Goal: Task Accomplishment & Management: Complete application form

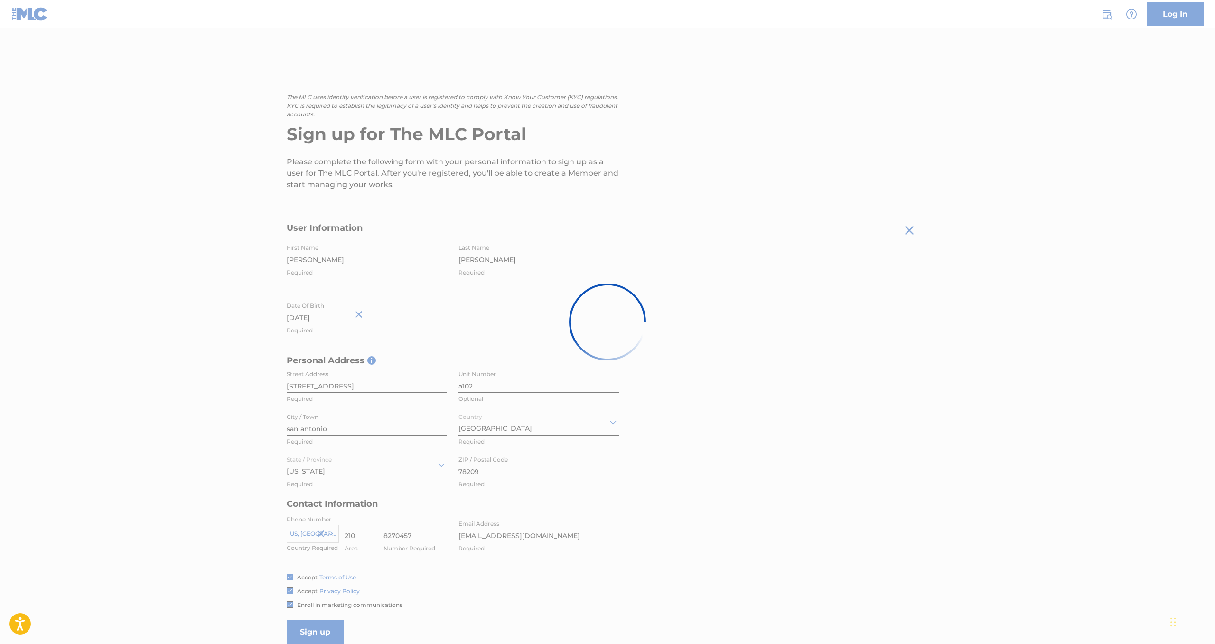
scroll to position [99, 0]
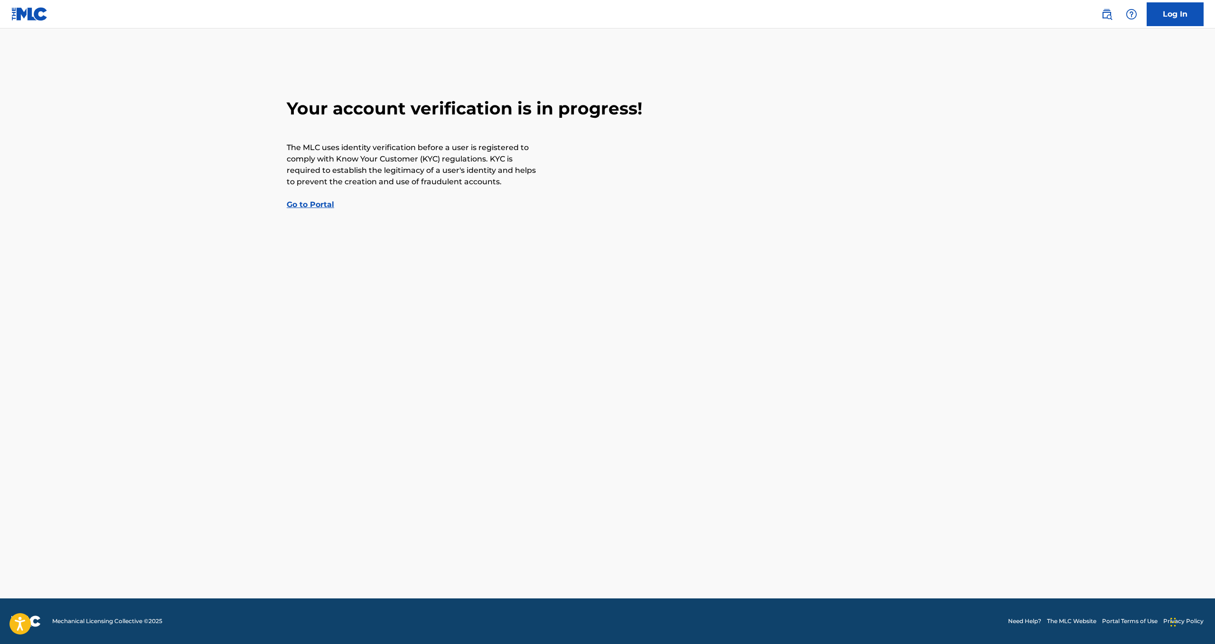
click at [319, 206] on link "Go to Portal" at bounding box center [310, 204] width 47 height 9
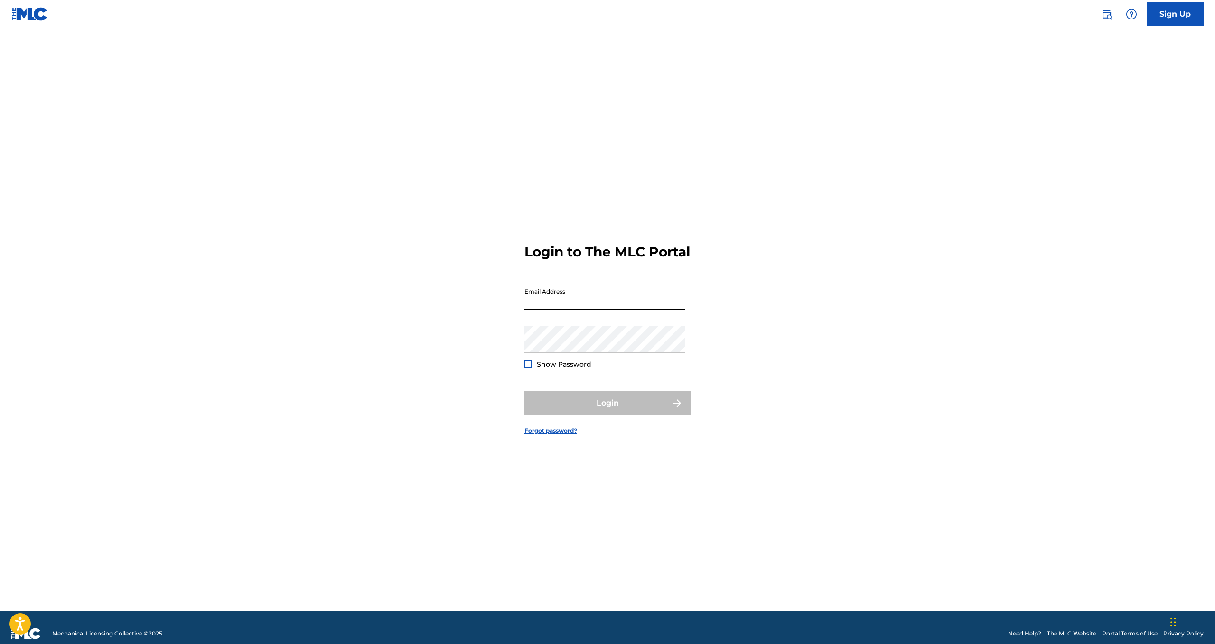
click at [587, 307] on input "Email Address" at bounding box center [604, 296] width 160 height 27
type input "[EMAIL_ADDRESS][DOMAIN_NAME]"
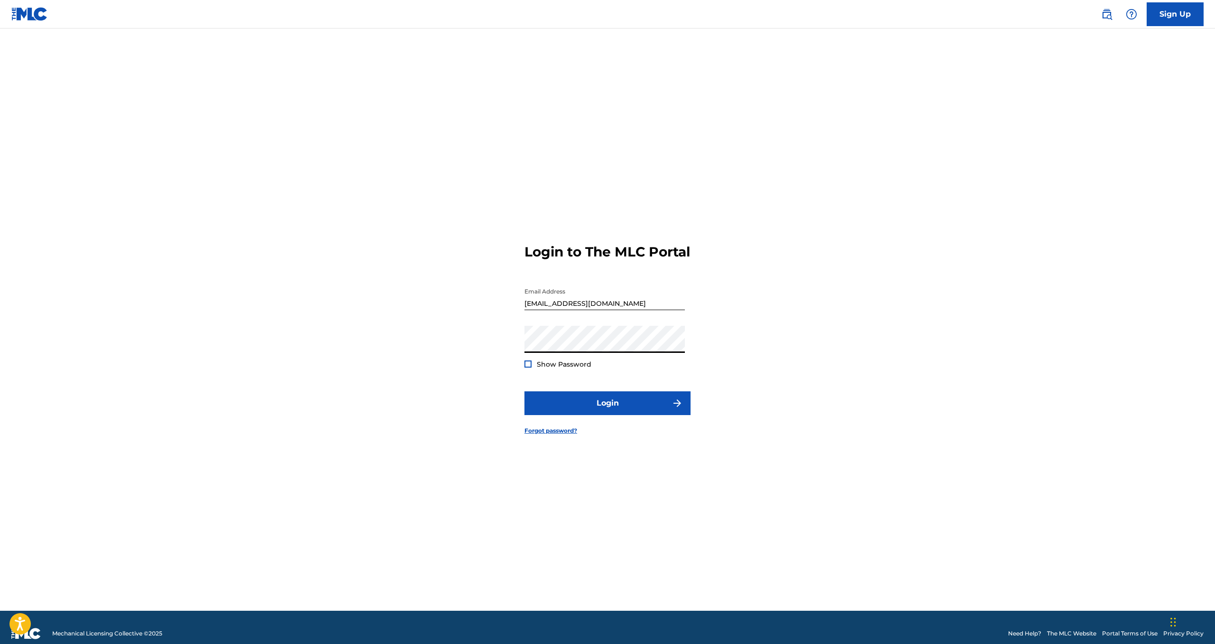
click at [524, 391] on button "Login" at bounding box center [607, 403] width 166 height 24
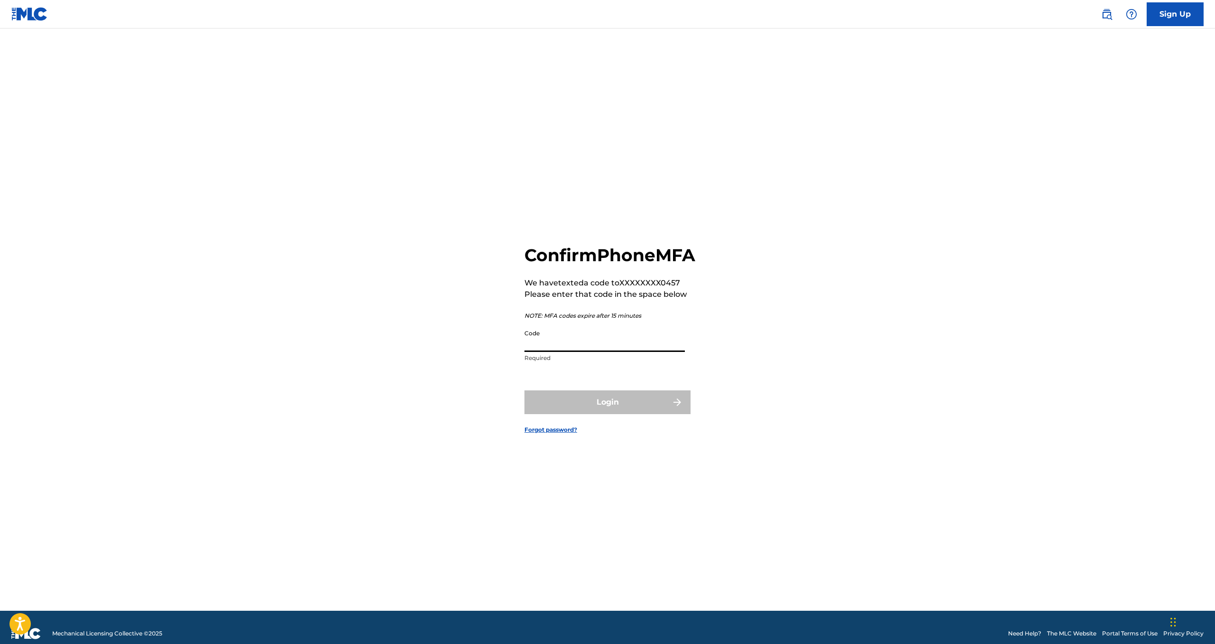
click at [550, 352] on input "Code" at bounding box center [604, 338] width 160 height 27
type input "759798"
click at [620, 414] on button "Login" at bounding box center [607, 402] width 166 height 24
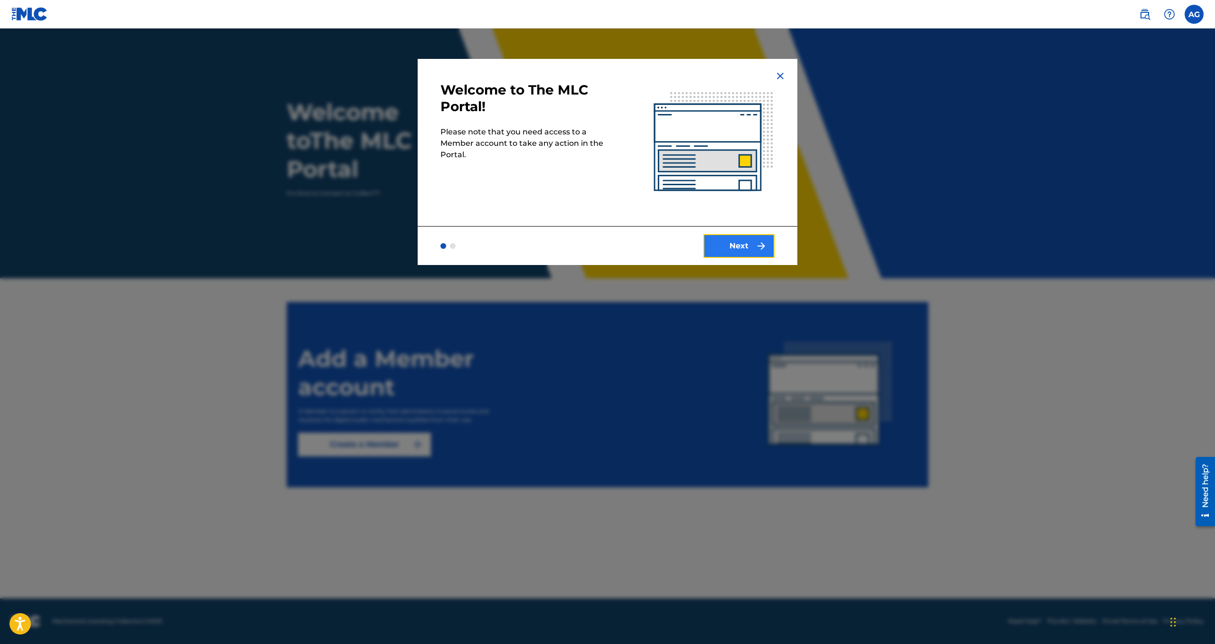
click at [757, 249] on img "submit" at bounding box center [761, 245] width 11 height 11
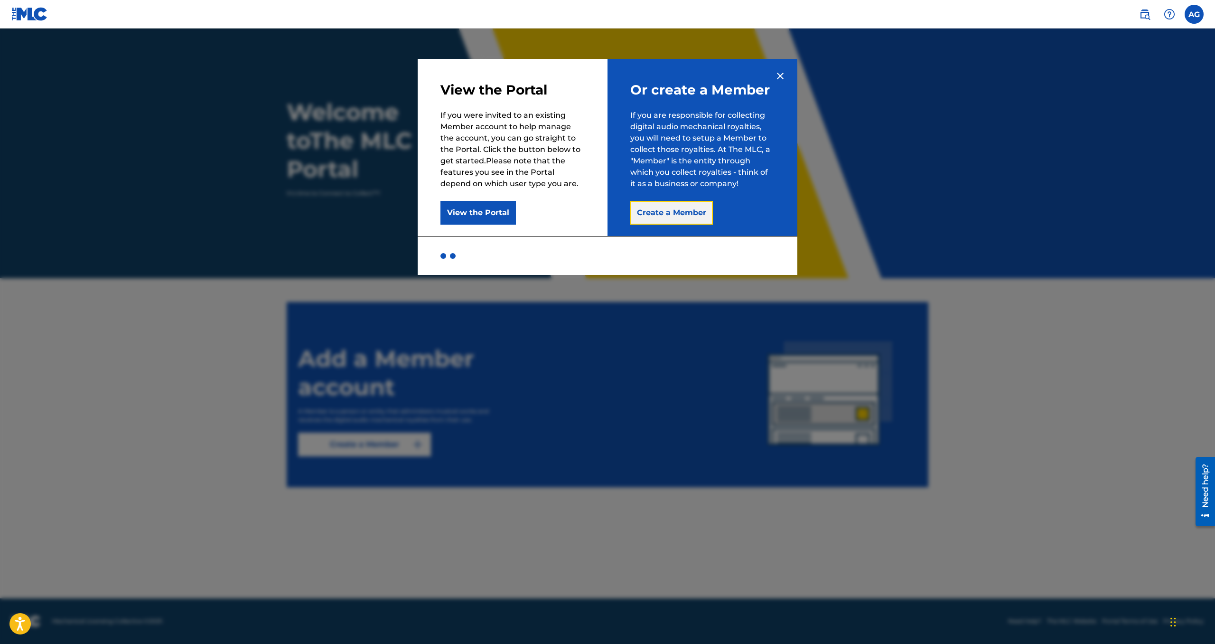
click at [669, 214] on button "Create a Member" at bounding box center [671, 213] width 83 height 24
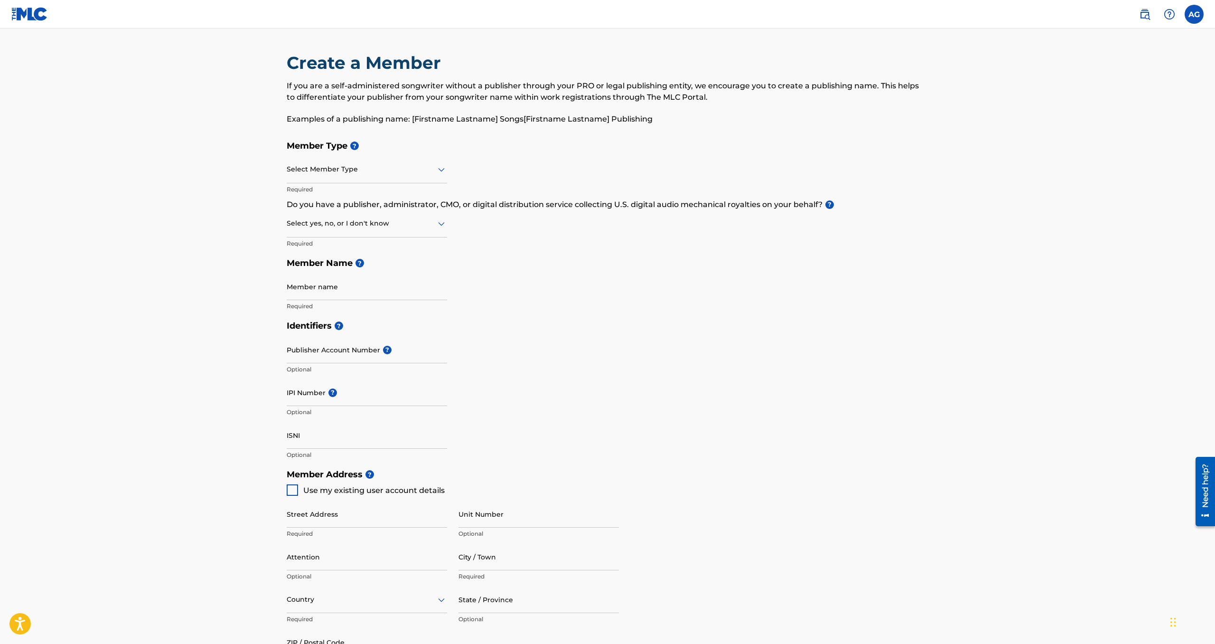
click at [347, 161] on div "Select Member Type" at bounding box center [367, 169] width 160 height 27
click at [381, 198] on div "Self-Administered Songwriter" at bounding box center [366, 193] width 159 height 21
click at [368, 224] on div at bounding box center [367, 223] width 160 height 12
click at [365, 243] on div "Yes" at bounding box center [366, 247] width 159 height 21
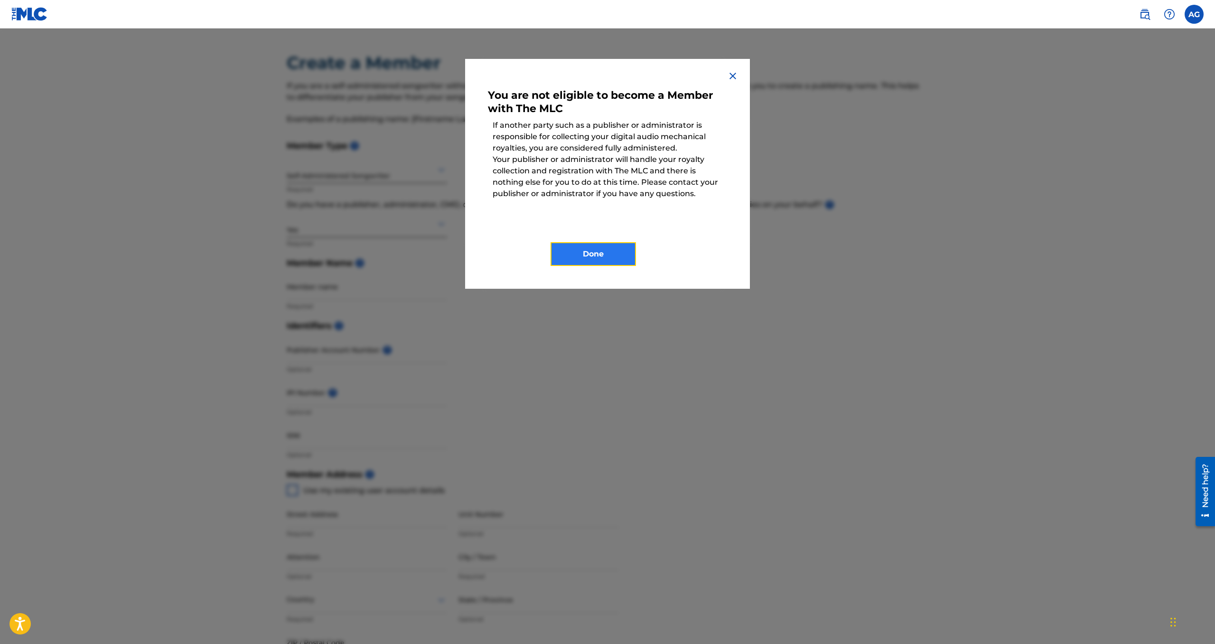
click at [595, 253] on button "Done" at bounding box center [593, 254] width 85 height 24
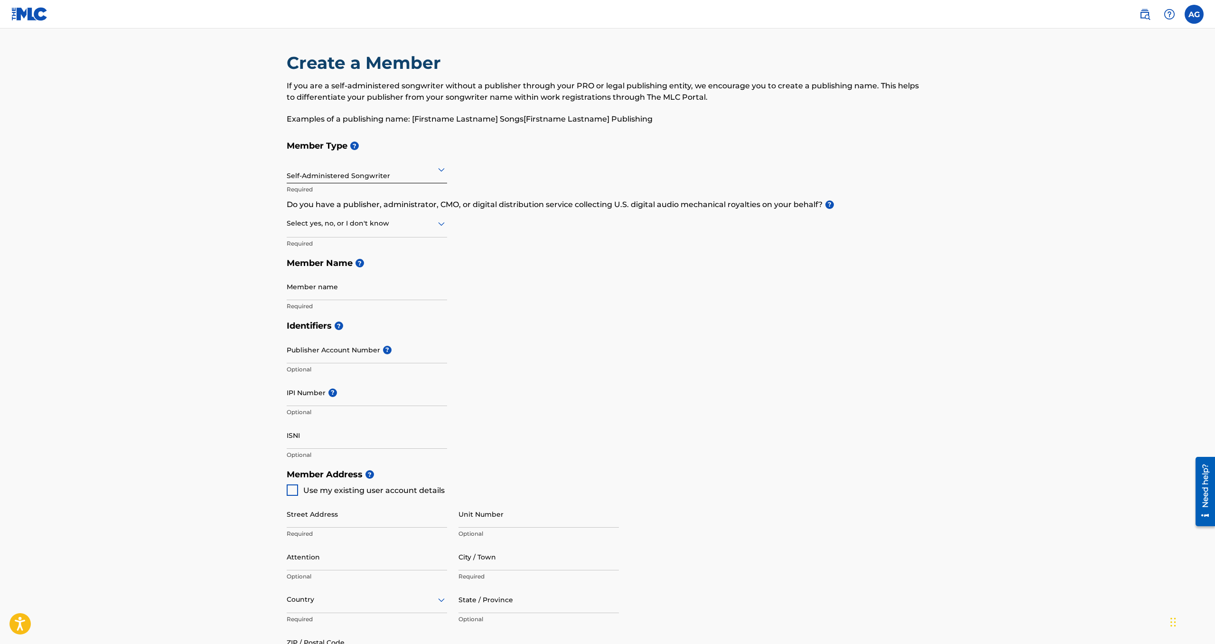
click at [334, 227] on div at bounding box center [367, 223] width 160 height 12
click at [337, 246] on div "Yes" at bounding box center [366, 247] width 159 height 21
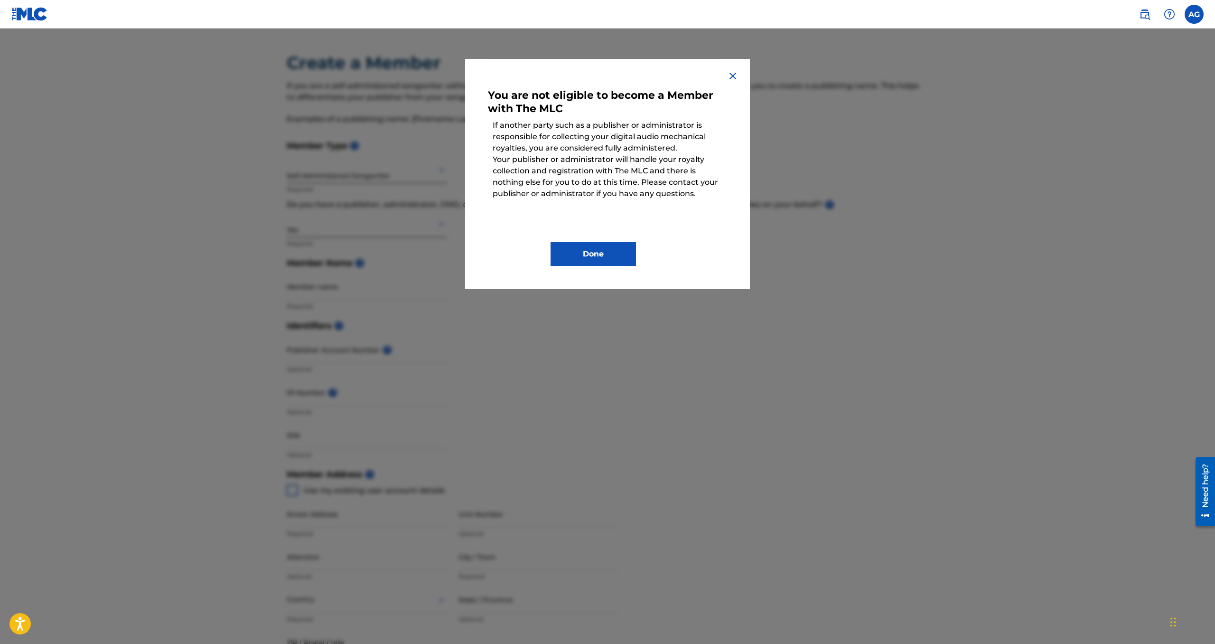
click at [736, 75] on img at bounding box center [732, 75] width 11 height 11
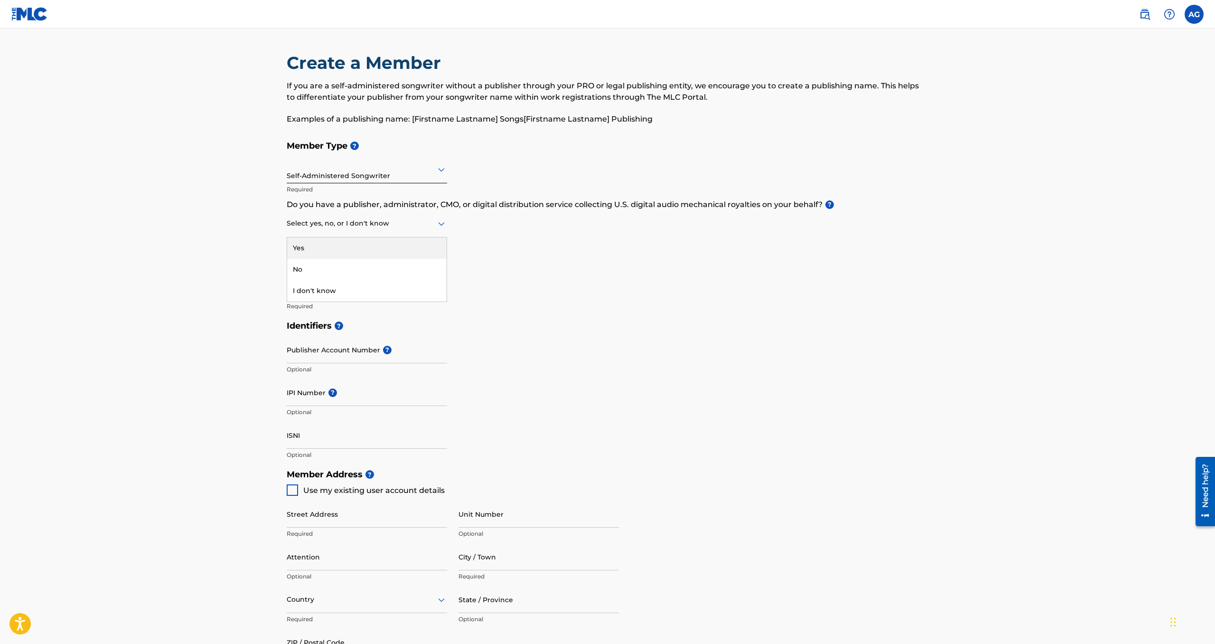
click at [401, 222] on div at bounding box center [367, 223] width 160 height 12
click at [306, 268] on div "No" at bounding box center [366, 269] width 159 height 21
click at [329, 292] on input "Member name" at bounding box center [367, 286] width 160 height 27
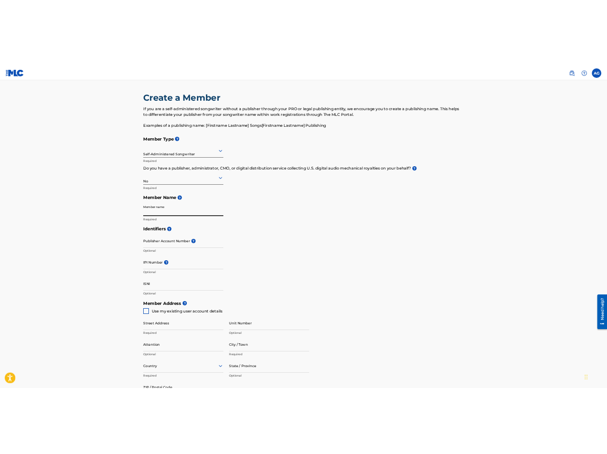
scroll to position [2, 0]
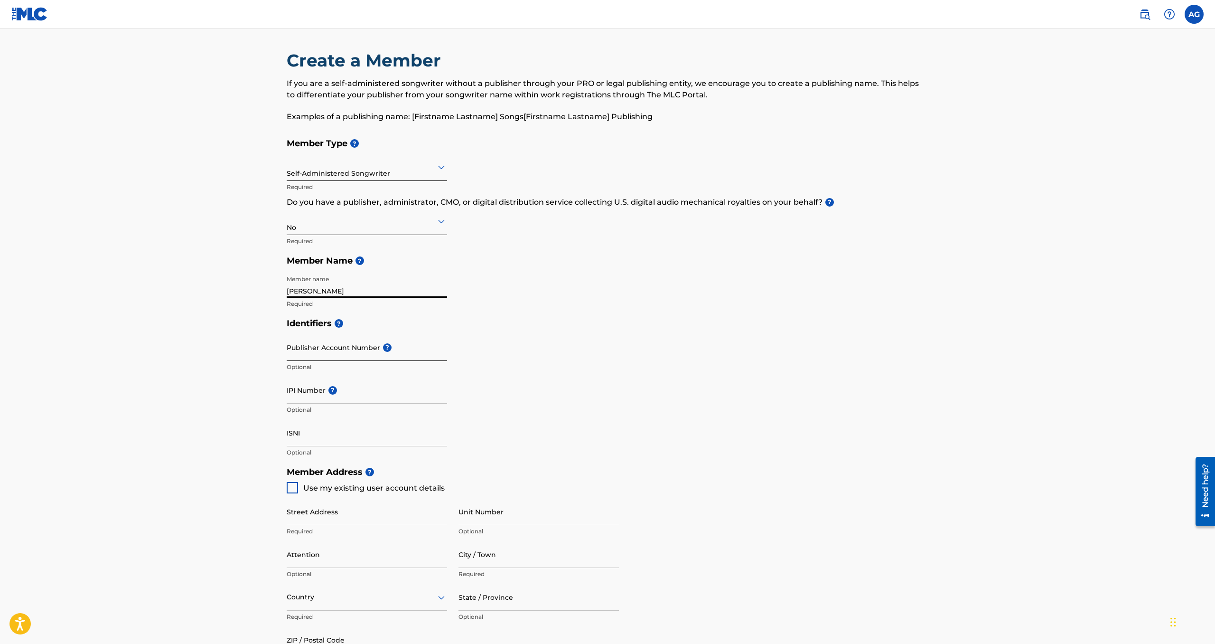
type input "[PERSON_NAME]"
click at [321, 349] on input "Publisher Account Number ?" at bounding box center [367, 347] width 160 height 27
click at [527, 376] on div "Identifiers ? Publisher Account Number ? Optional IPI Number ? Optional ISNI Op…" at bounding box center [608, 387] width 642 height 149
click at [258, 379] on main "Create a Member If you are a self-administered songwriter without a publisher t…" at bounding box center [607, 452] width 1215 height 852
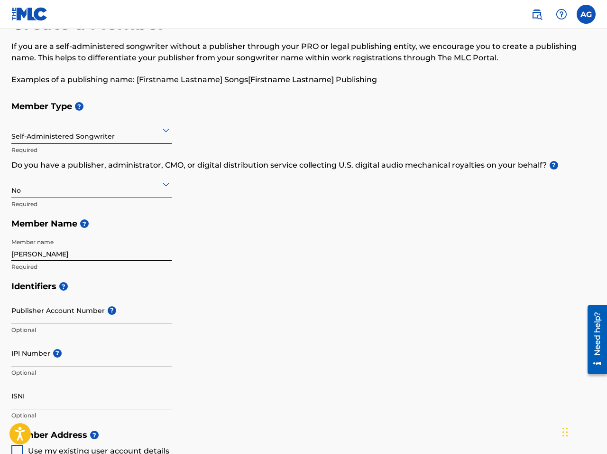
scroll to position [49, 0]
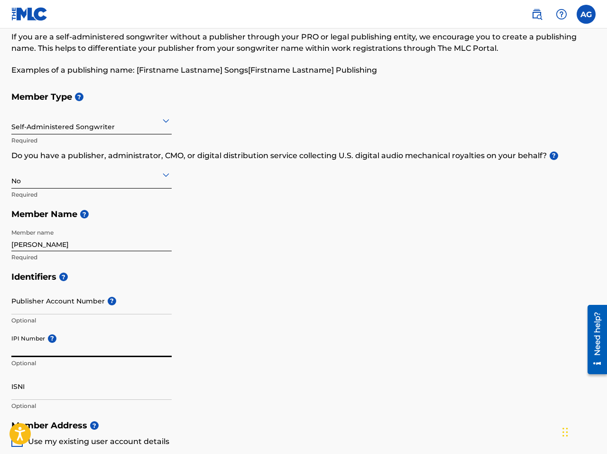
click at [34, 351] on input "IPI Number ?" at bounding box center [91, 343] width 160 height 27
paste input "834355141"
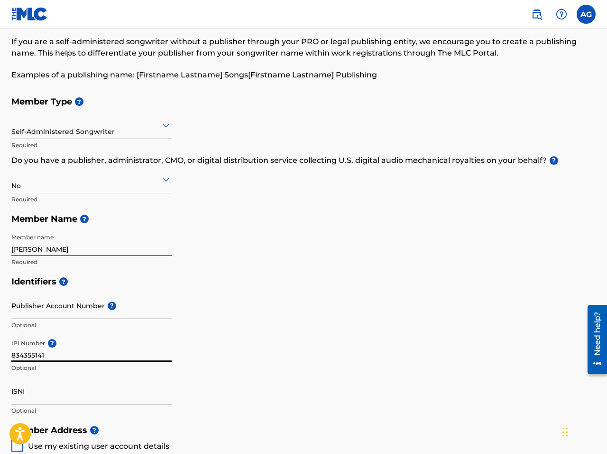
type input "834355141"
click at [76, 310] on input "Publisher Account Number ?" at bounding box center [91, 305] width 160 height 27
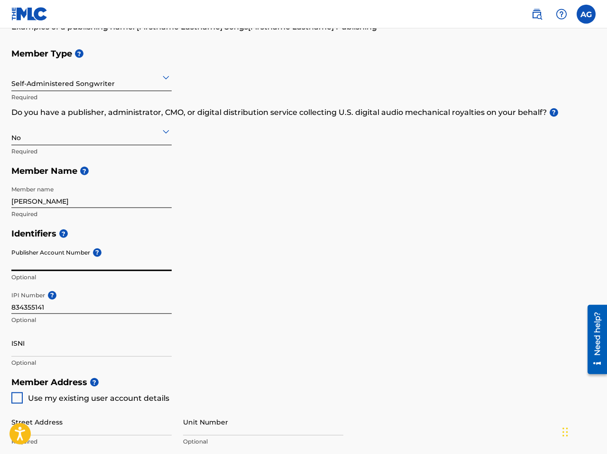
scroll to position [93, 0]
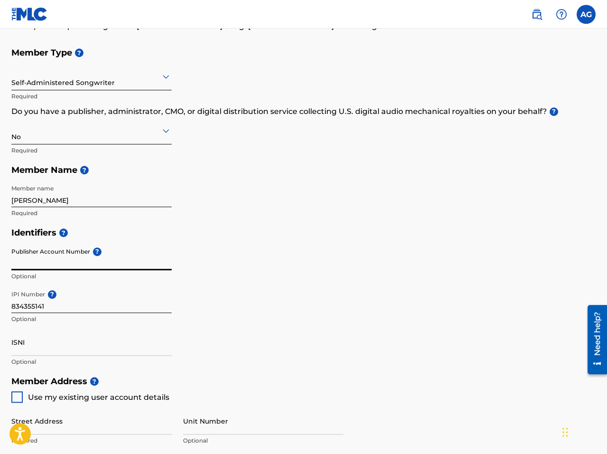
click at [78, 201] on input "[PERSON_NAME]" at bounding box center [91, 193] width 160 height 27
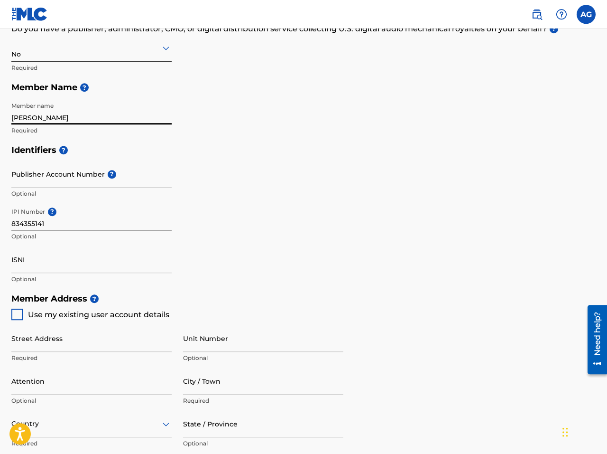
scroll to position [178, 0]
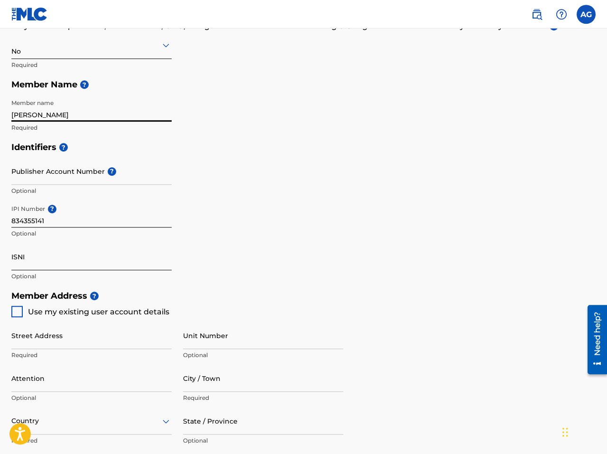
type input "[PERSON_NAME]"
click at [60, 264] on input "ISNI" at bounding box center [91, 256] width 160 height 27
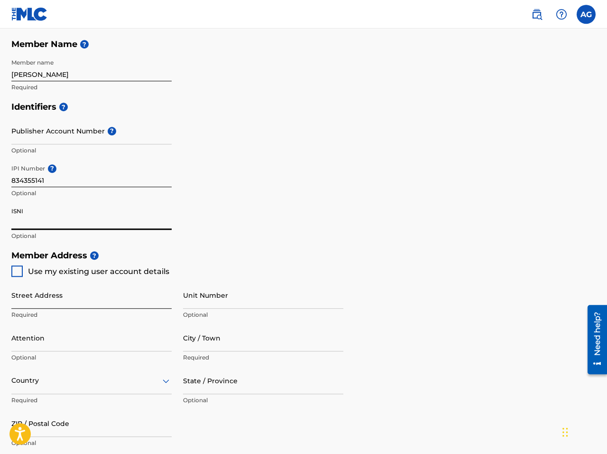
scroll to position [221, 0]
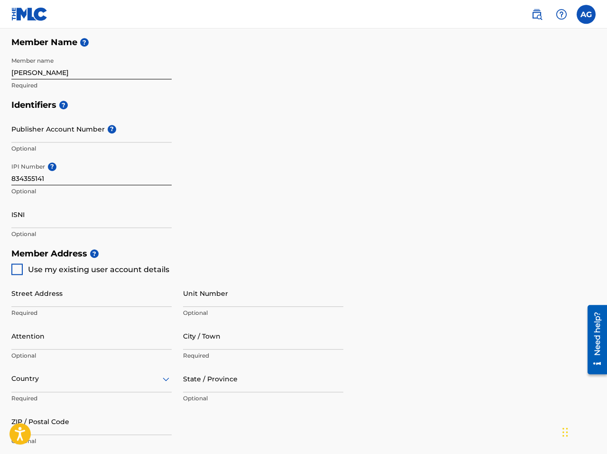
click at [17, 268] on div at bounding box center [16, 268] width 11 height 11
type input "[STREET_ADDRESS]"
type input "san antonio"
type input "78209"
type input "210"
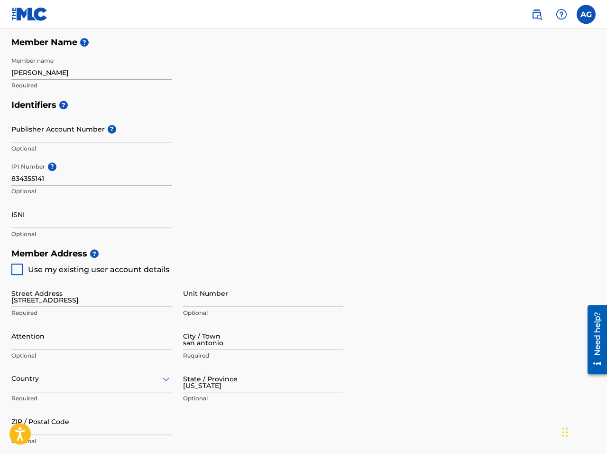
type input "8270457"
type input "[EMAIL_ADDRESS][DOMAIN_NAME]"
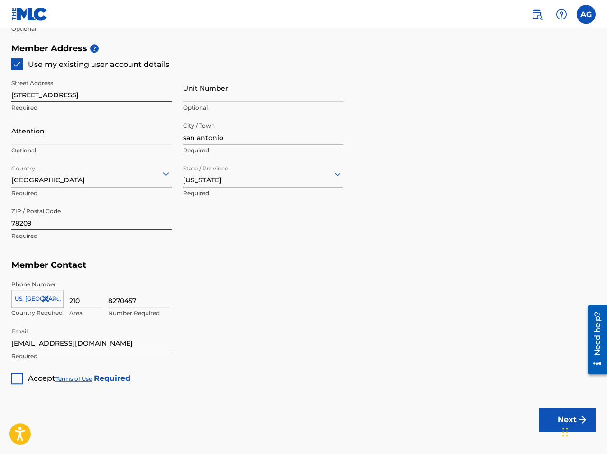
scroll to position [473, 0]
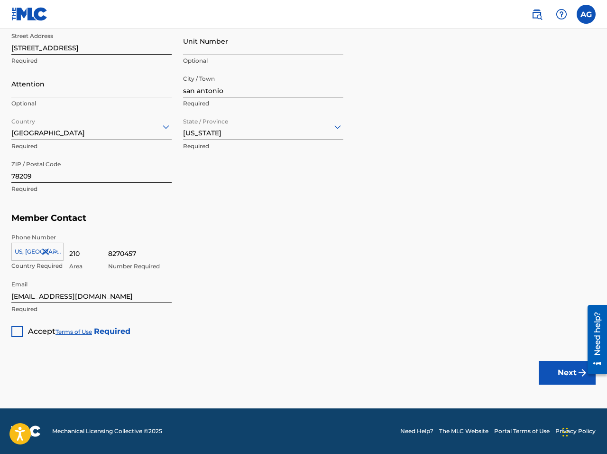
click at [16, 328] on div at bounding box center [16, 331] width 11 height 11
click at [562, 365] on button "Next" at bounding box center [567, 373] width 57 height 24
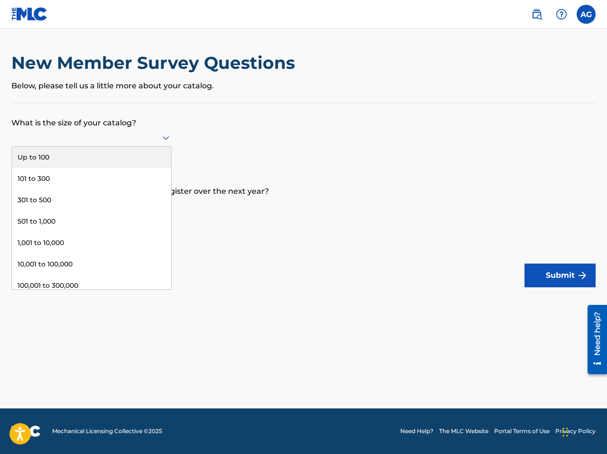
click at [128, 134] on div at bounding box center [91, 137] width 160 height 12
click at [72, 157] on div "Up to 100" at bounding box center [91, 157] width 159 height 21
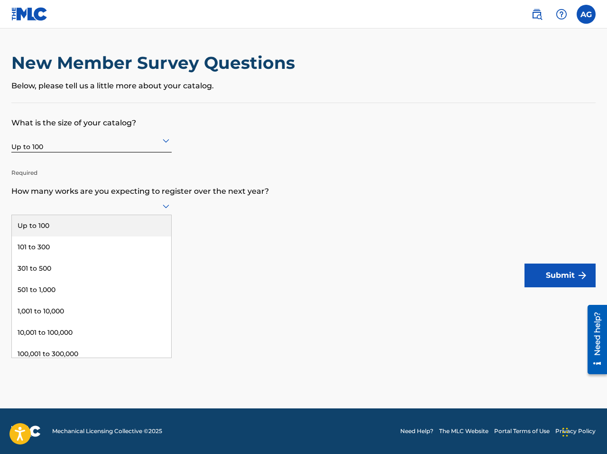
click at [123, 209] on div at bounding box center [91, 206] width 160 height 12
click at [118, 226] on div "Up to 100" at bounding box center [91, 225] width 159 height 21
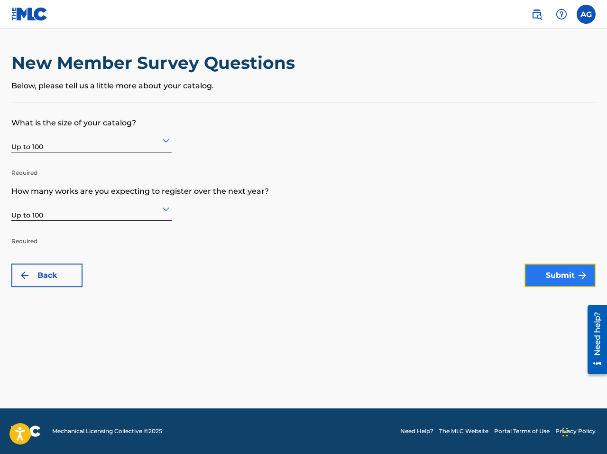
click at [546, 275] on button "Submit" at bounding box center [560, 275] width 71 height 24
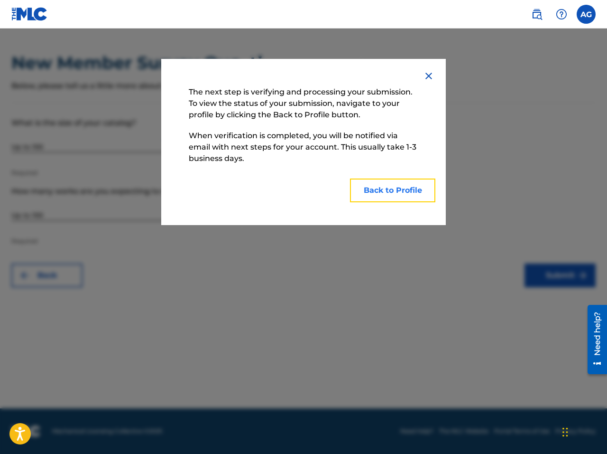
click at [384, 194] on button "Back to Profile" at bounding box center [392, 190] width 85 height 24
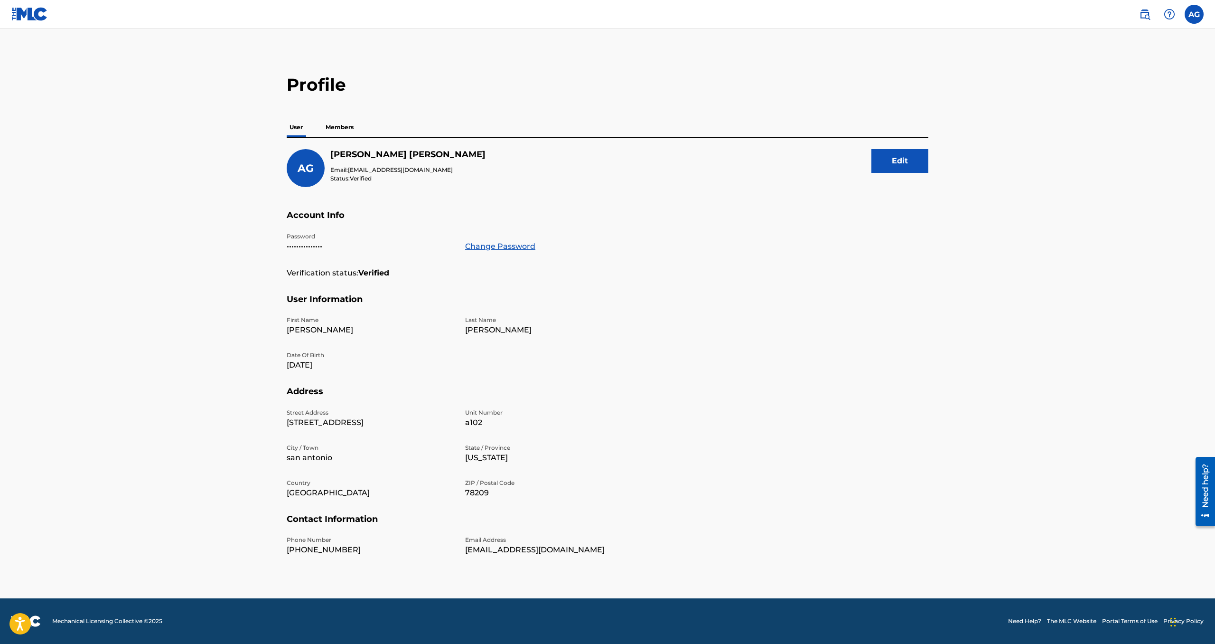
click at [339, 128] on p "Members" at bounding box center [340, 127] width 34 height 20
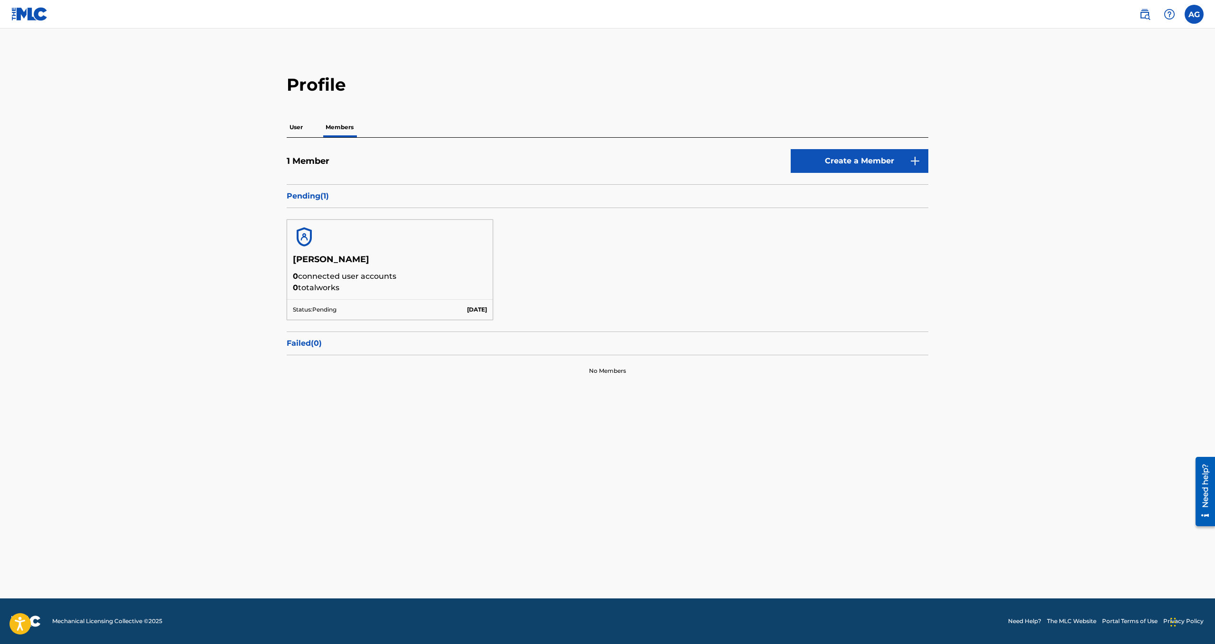
click at [389, 274] on p "0 connected user accounts" at bounding box center [390, 276] width 194 height 11
click at [334, 311] on p "Status: Pending" at bounding box center [315, 309] width 44 height 9
